Goal: Task Accomplishment & Management: Manage account settings

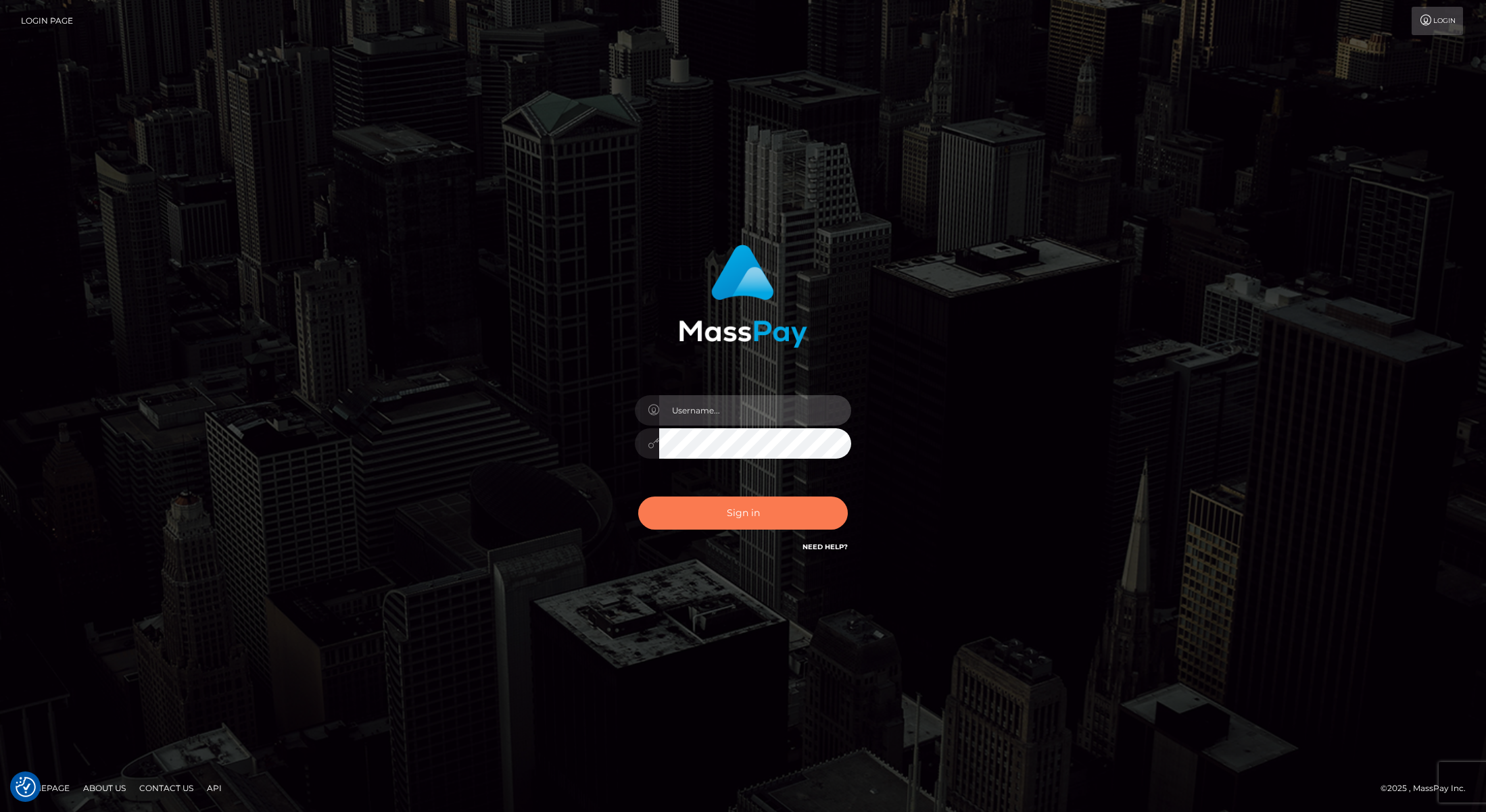
type input "[PERSON_NAME]"
click at [718, 518] on button "Sign in" at bounding box center [743, 513] width 209 height 33
type input "[PERSON_NAME]"
click at [717, 518] on button "Sign in" at bounding box center [743, 513] width 209 height 33
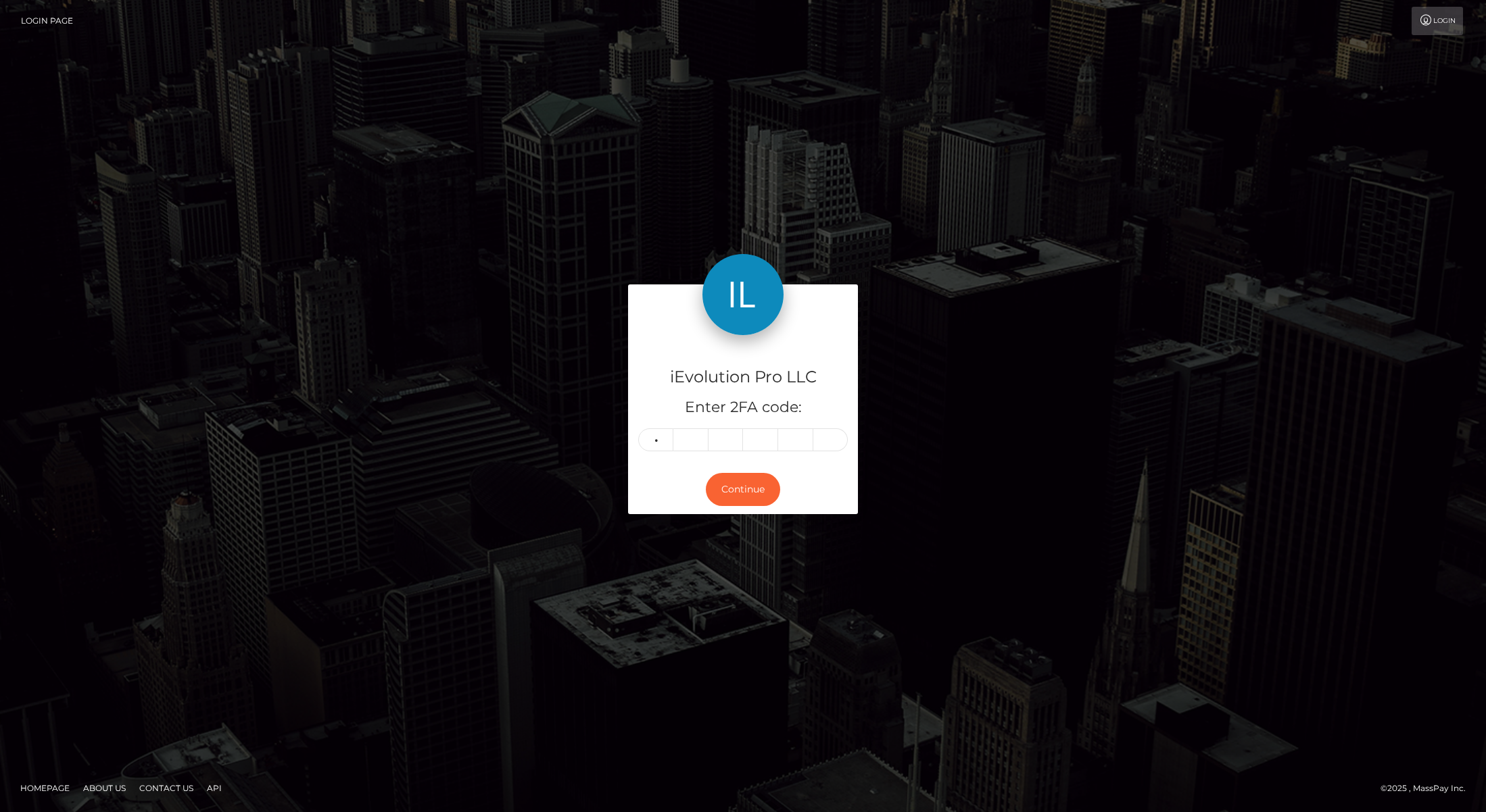
type input "8"
type input "1"
type input "2"
type input "4"
type input "3"
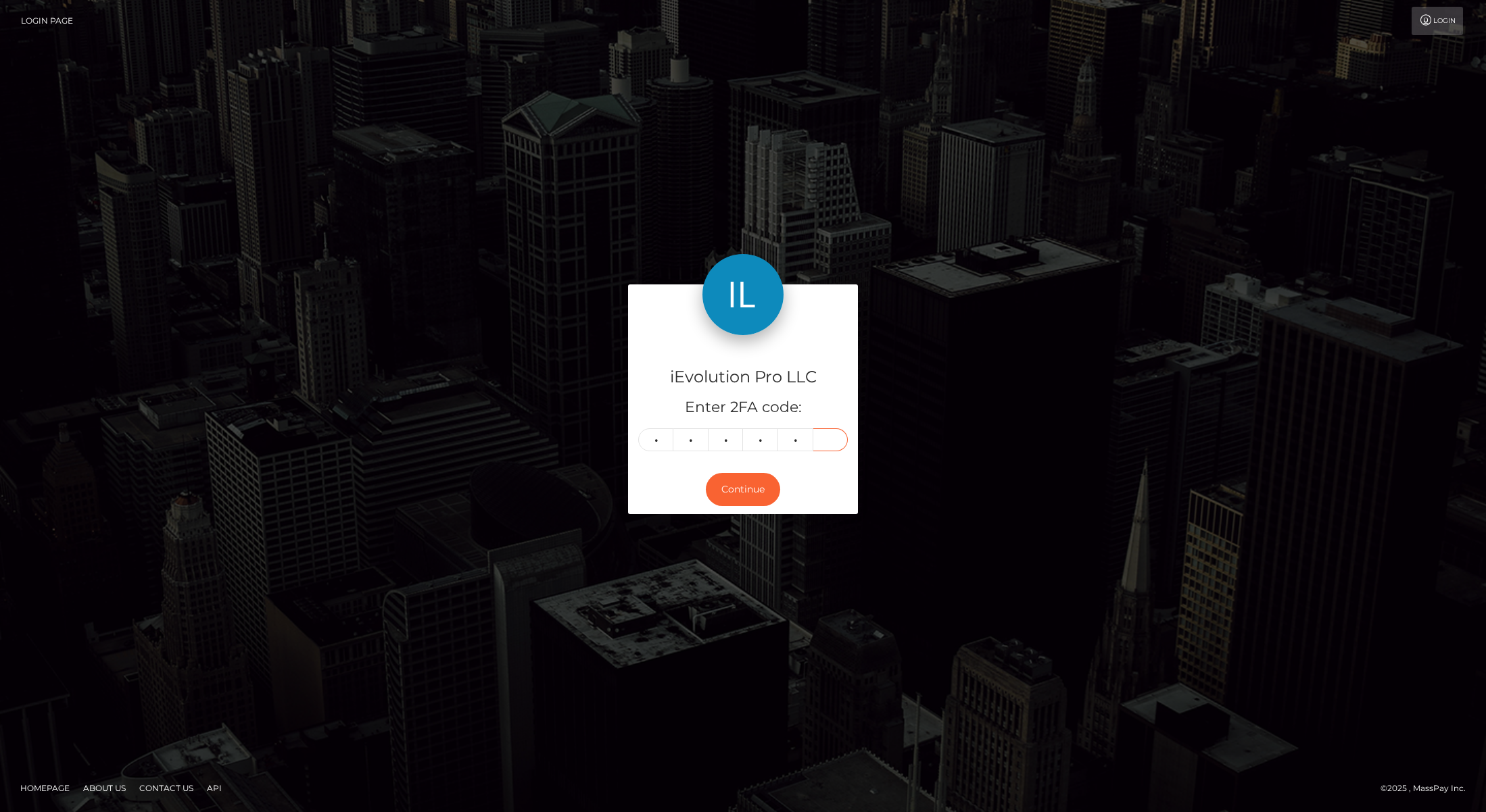
type input "7"
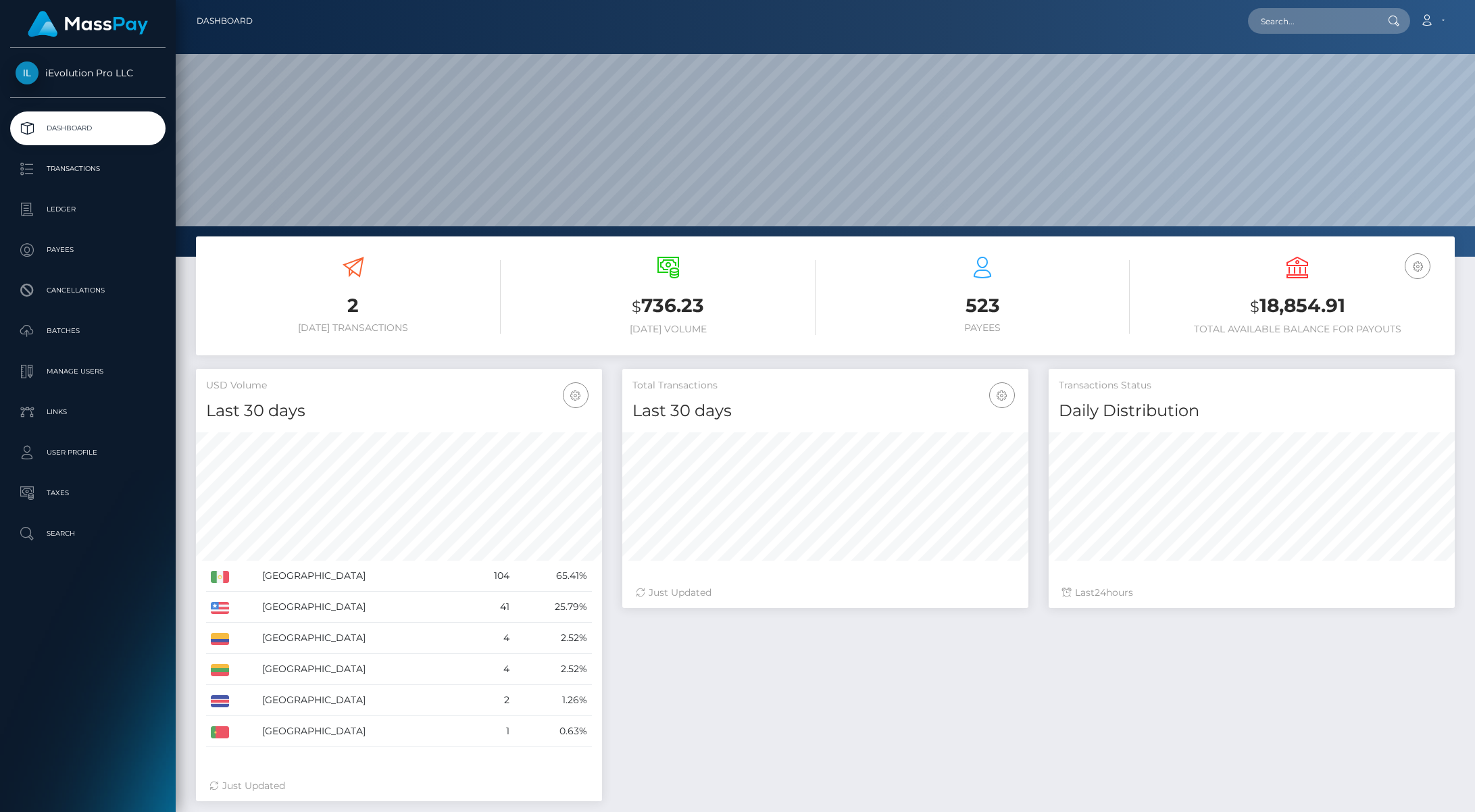
scroll to position [240, 406]
click at [97, 167] on p "Transactions" at bounding box center [88, 169] width 145 height 20
